Goal: Information Seeking & Learning: Learn about a topic

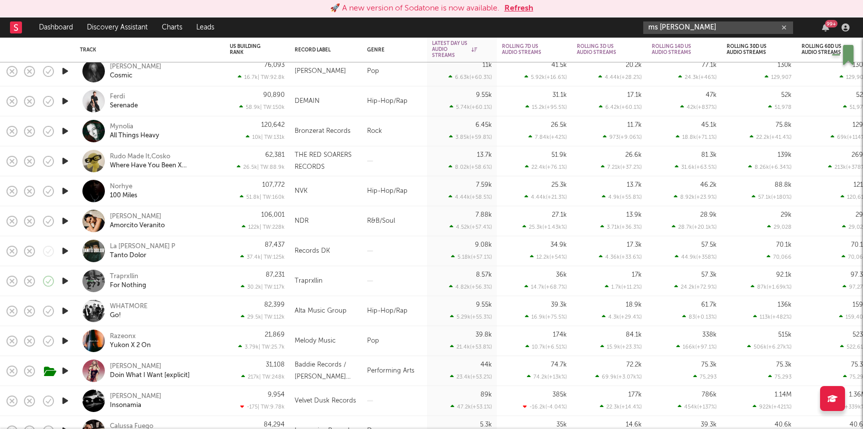
click at [668, 25] on input "ms trim" at bounding box center [718, 27] width 150 height 12
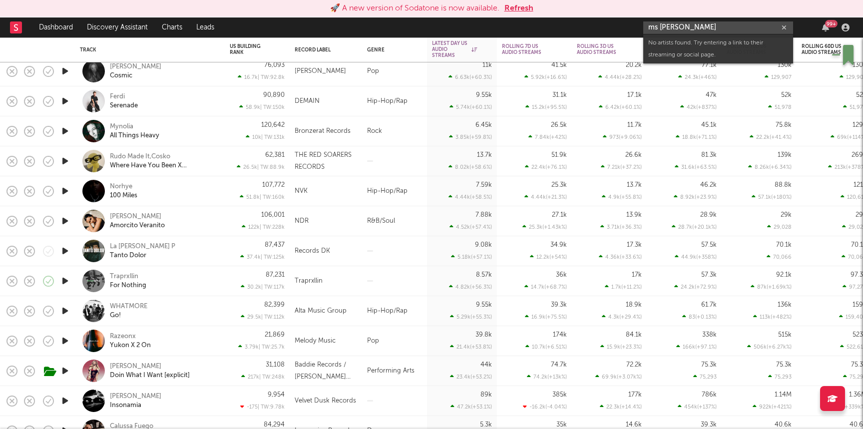
paste input "https://www.youtube.com/watch?v=Uw95dWZT32g"
type input "https://www.youtube.com/watch?v=Uw95dWZT32g"
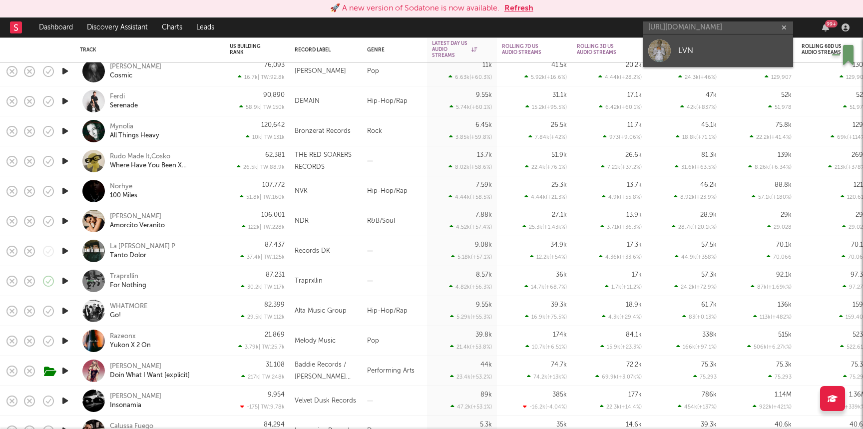
scroll to position [0, 0]
click at [693, 57] on link "LVN" at bounding box center [718, 50] width 150 height 32
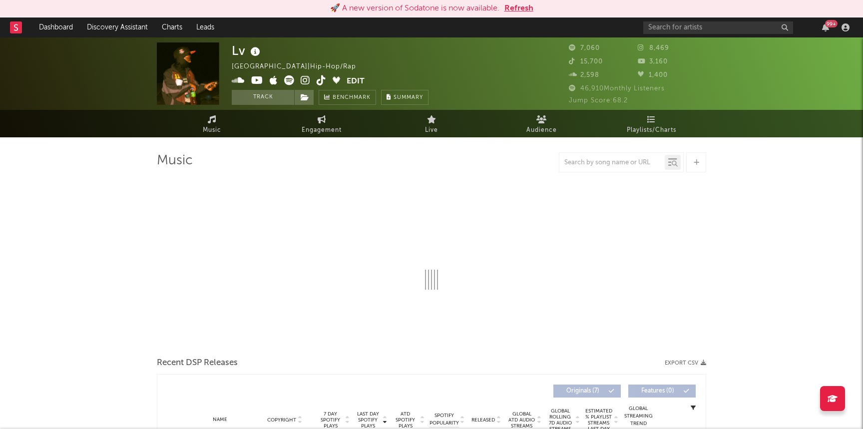
select select "6m"
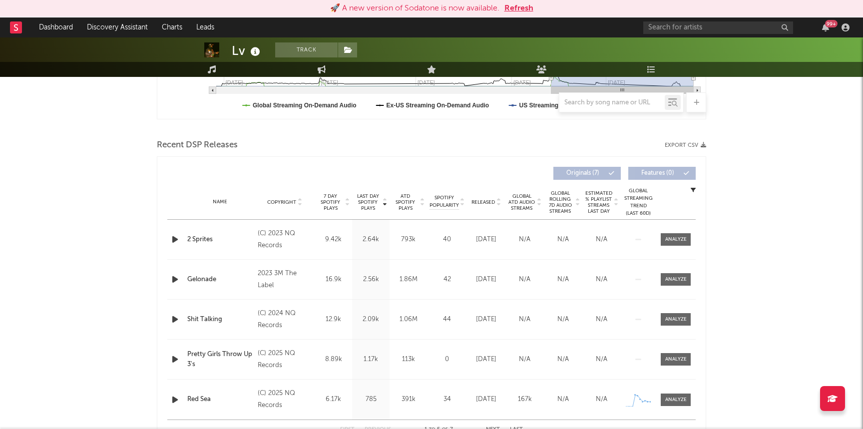
scroll to position [309, 0]
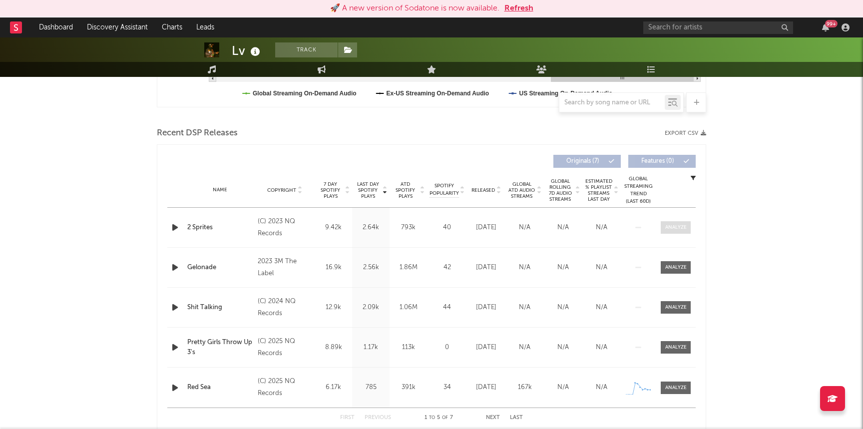
click at [672, 228] on div at bounding box center [675, 227] width 21 height 7
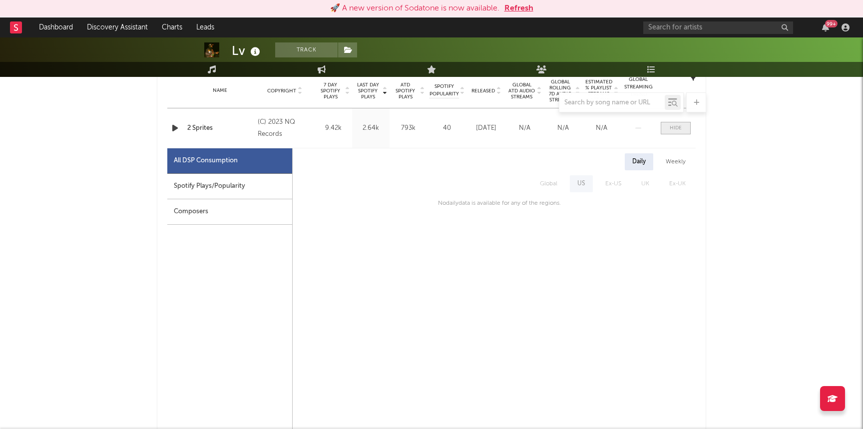
scroll to position [416, 0]
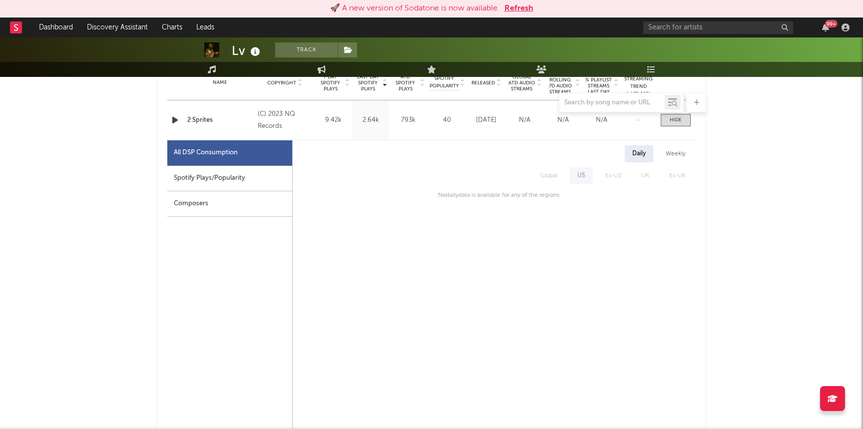
click at [516, 9] on button "Refresh" at bounding box center [518, 8] width 29 height 12
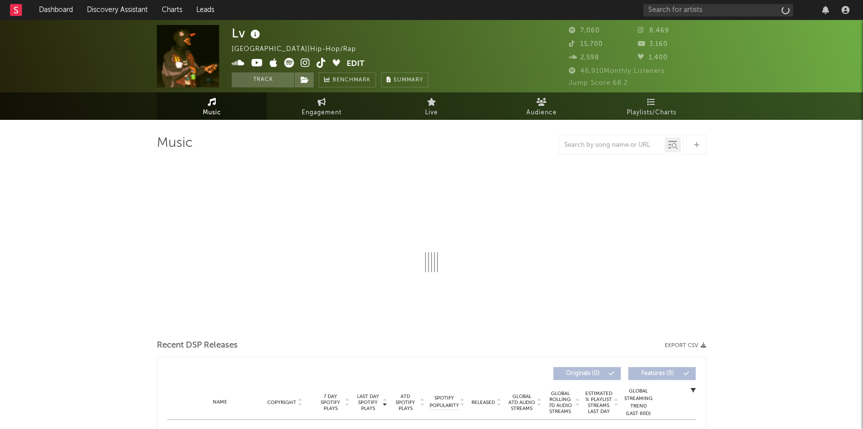
select select "6m"
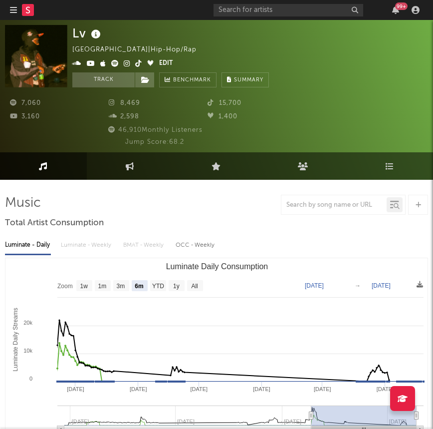
click at [13, 11] on icon "button" at bounding box center [13, 10] width 7 height 8
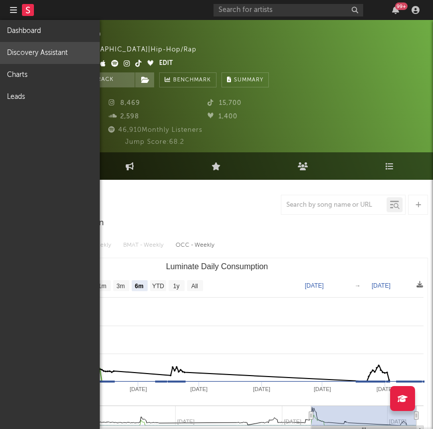
click at [24, 54] on link "Discovery Assistant" at bounding box center [50, 53] width 100 height 22
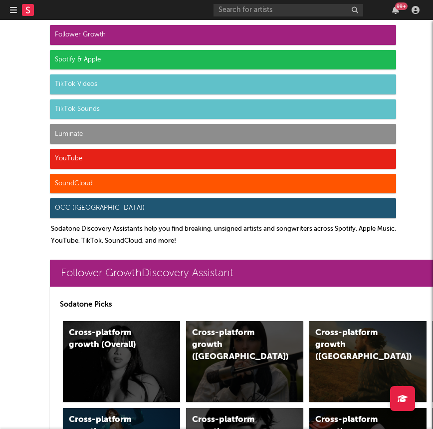
click at [86, 153] on div "YouTube" at bounding box center [223, 159] width 347 height 20
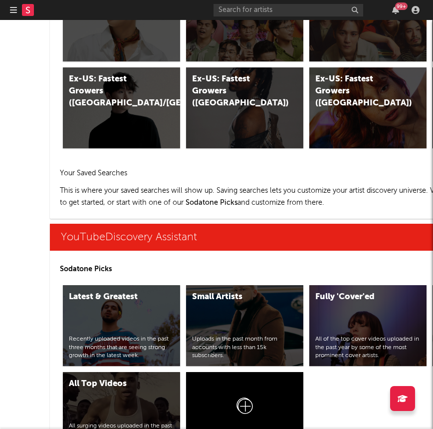
scroll to position [5907, 0]
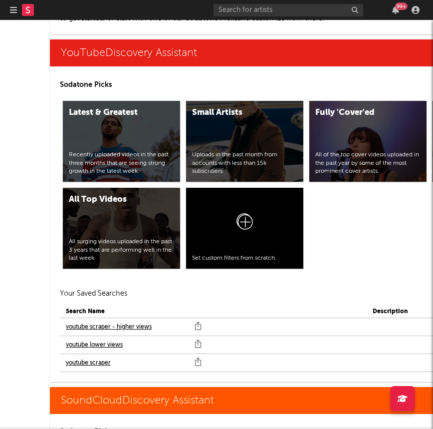
click at [103, 367] on link "youtube scraper" at bounding box center [88, 363] width 45 height 12
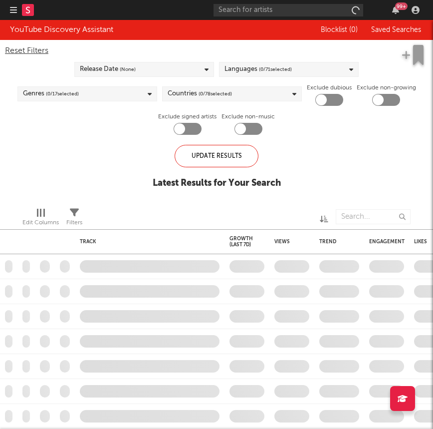
checkbox input "true"
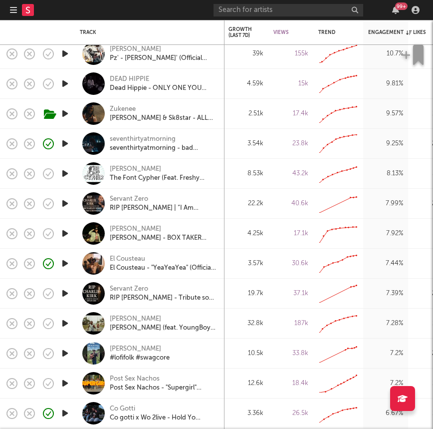
click at [68, 232] on icon "button" at bounding box center [65, 233] width 10 height 12
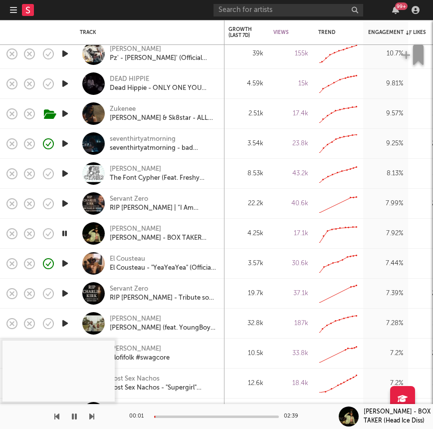
click at [192, 417] on div at bounding box center [216, 416] width 125 height 2
click at [127, 228] on div "Serius Jones" at bounding box center [135, 229] width 51 height 9
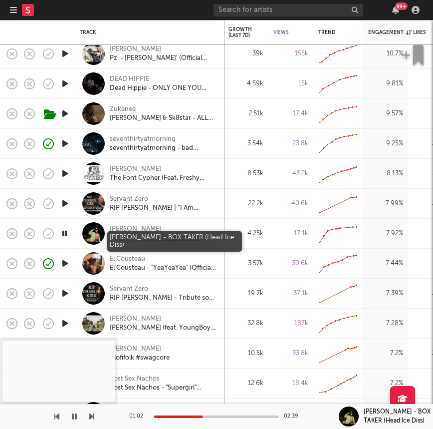
click at [129, 238] on div "SERIUS JONES - BOX TAKER (Head Ice Diss)" at bounding box center [163, 238] width 107 height 9
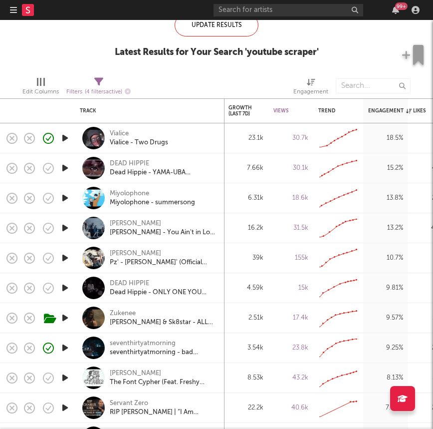
click at [66, 199] on icon "button" at bounding box center [65, 198] width 10 height 12
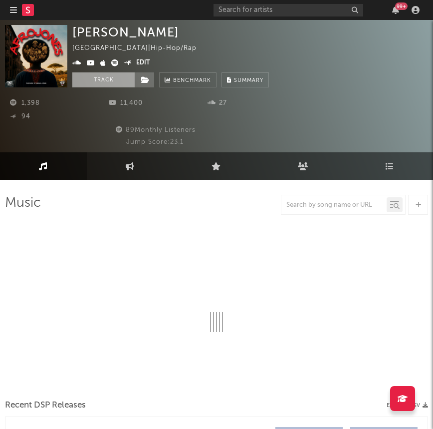
select select "1w"
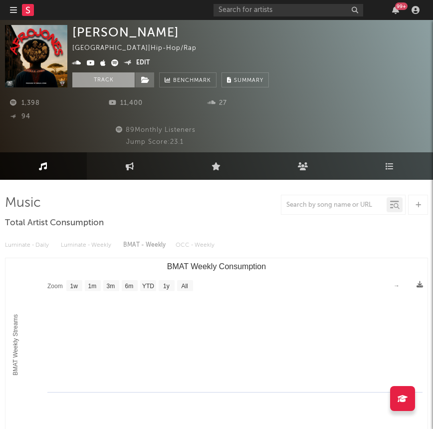
click at [105, 82] on button "Track" at bounding box center [103, 79] width 62 height 15
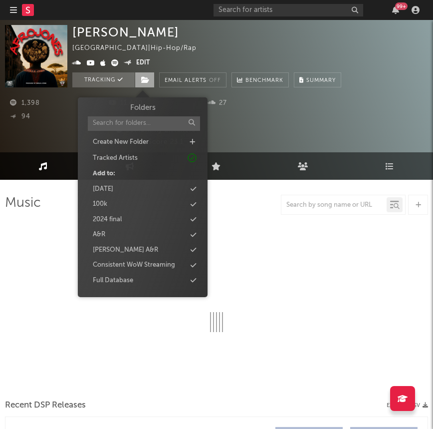
click at [148, 83] on span at bounding box center [145, 79] width 20 height 15
select select "1w"
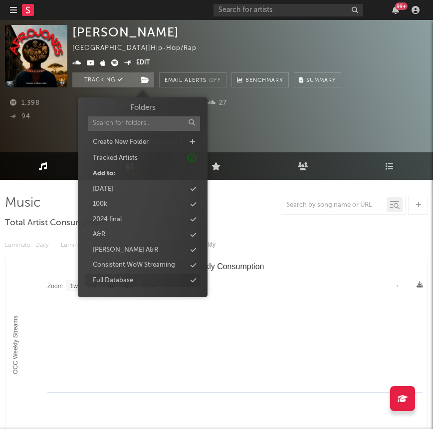
click at [150, 279] on div "Full Database" at bounding box center [142, 280] width 115 height 13
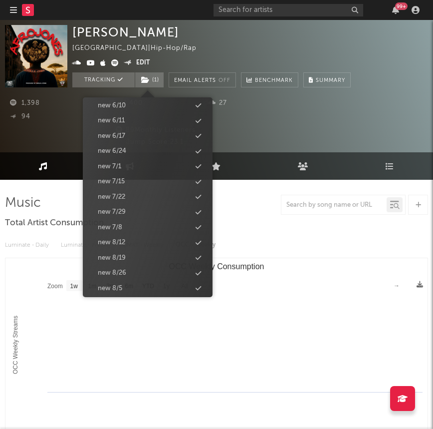
scroll to position [1048, 0]
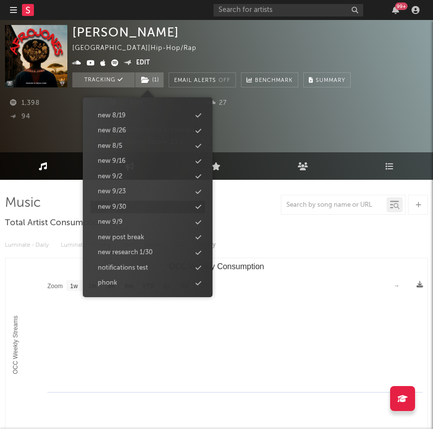
click at [126, 207] on div "new 9/30" at bounding box center [147, 207] width 115 height 13
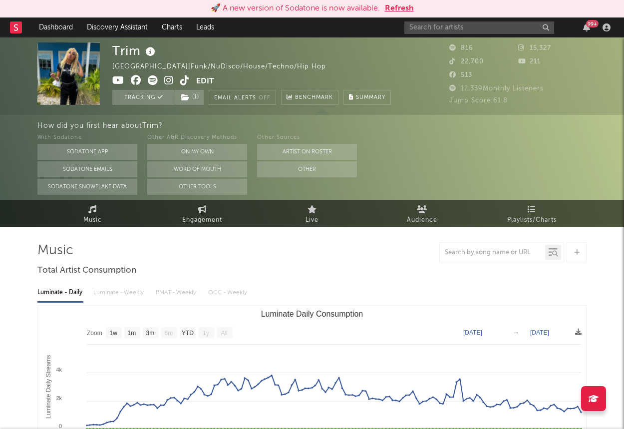
select select "1w"
click at [387, 8] on button "Refresh" at bounding box center [399, 8] width 29 height 12
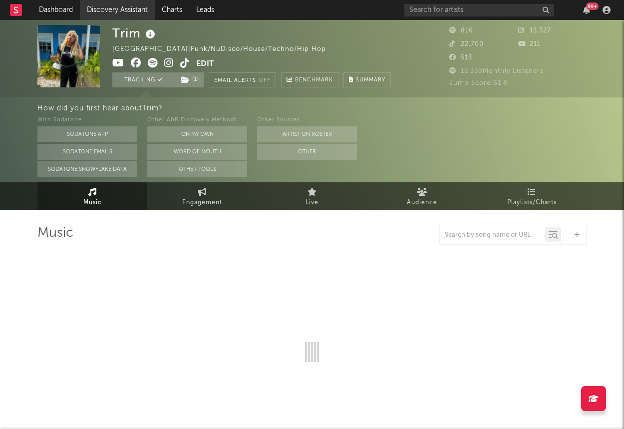
select select "1w"
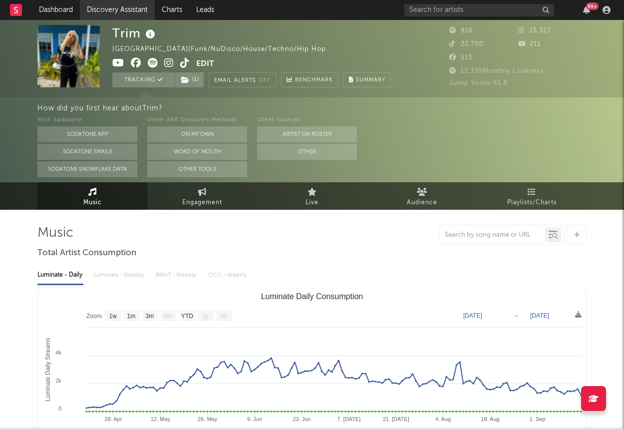
click at [98, 14] on link "Discovery Assistant" at bounding box center [117, 10] width 75 height 20
